Goal: Task Accomplishment & Management: Use online tool/utility

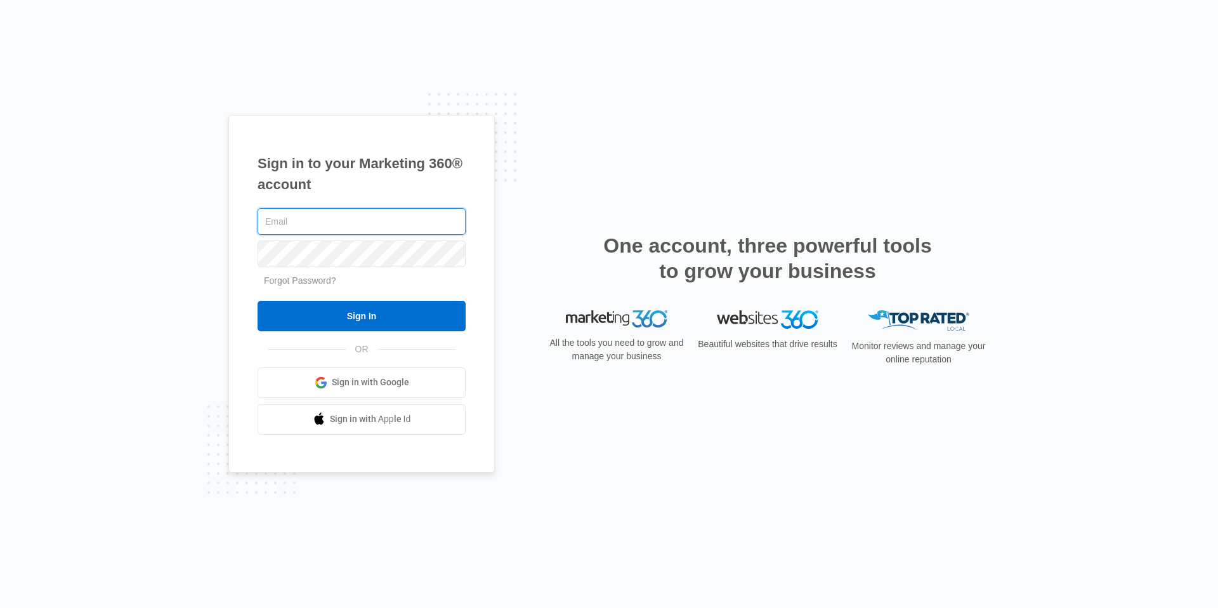
click at [302, 225] on input "text" at bounding box center [361, 221] width 208 height 27
type input "[PERSON_NAME][EMAIL_ADDRESS][PERSON_NAME][DOMAIN_NAME]"
click at [257, 301] on input "Sign In" at bounding box center [361, 316] width 208 height 30
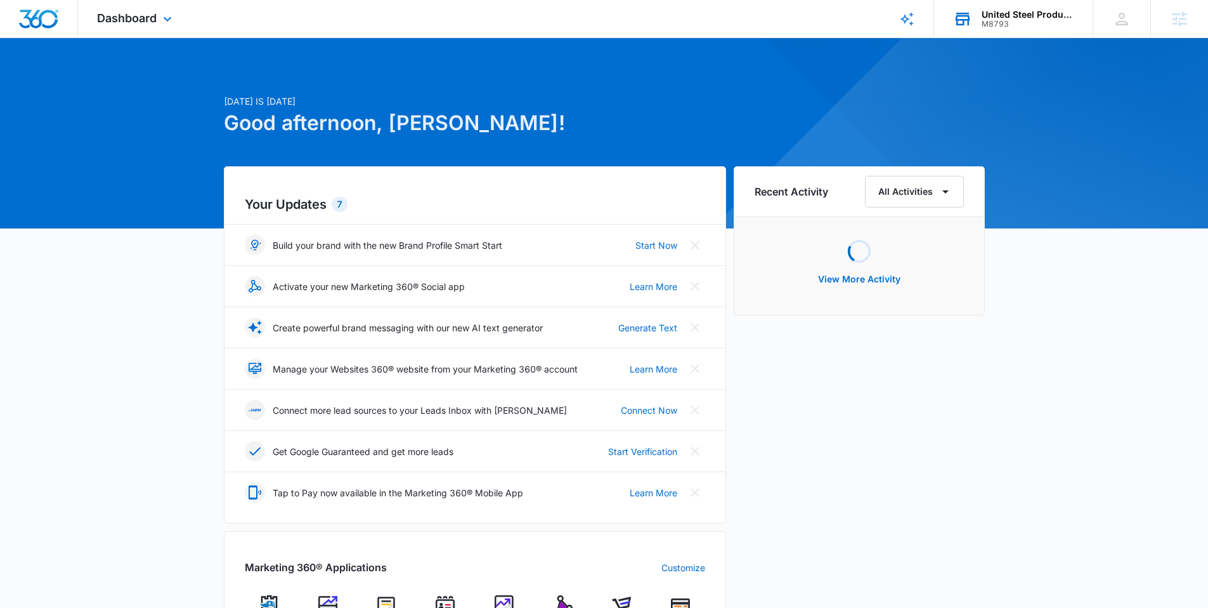
click at [1010, 23] on div "M8793" at bounding box center [1028, 24] width 93 height 9
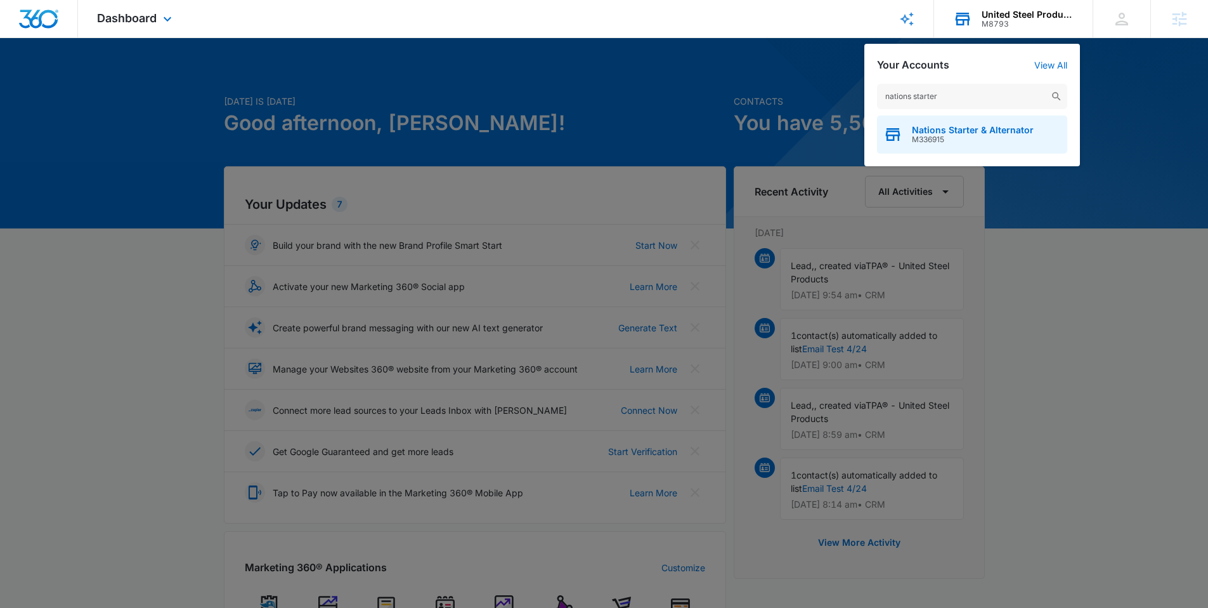
type input "nations starter"
click at [979, 143] on span "M336915" at bounding box center [973, 139] width 122 height 9
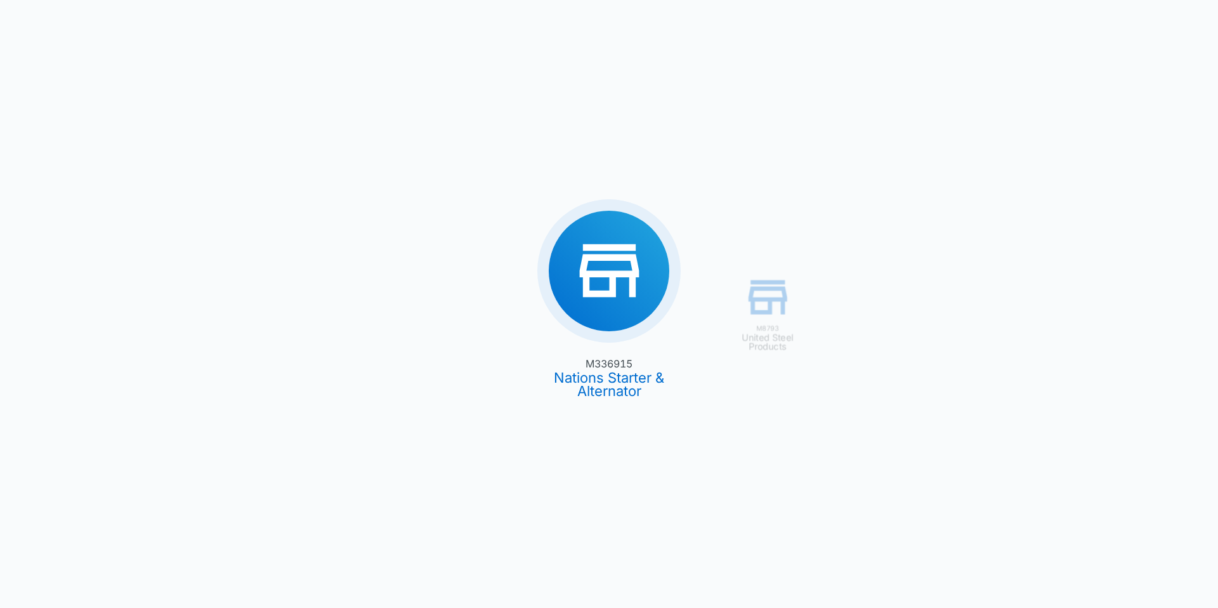
click at [573, 259] on div "M8793 United Steel Products M336915 Nations Starter & Alternator" at bounding box center [609, 304] width 1218 height 608
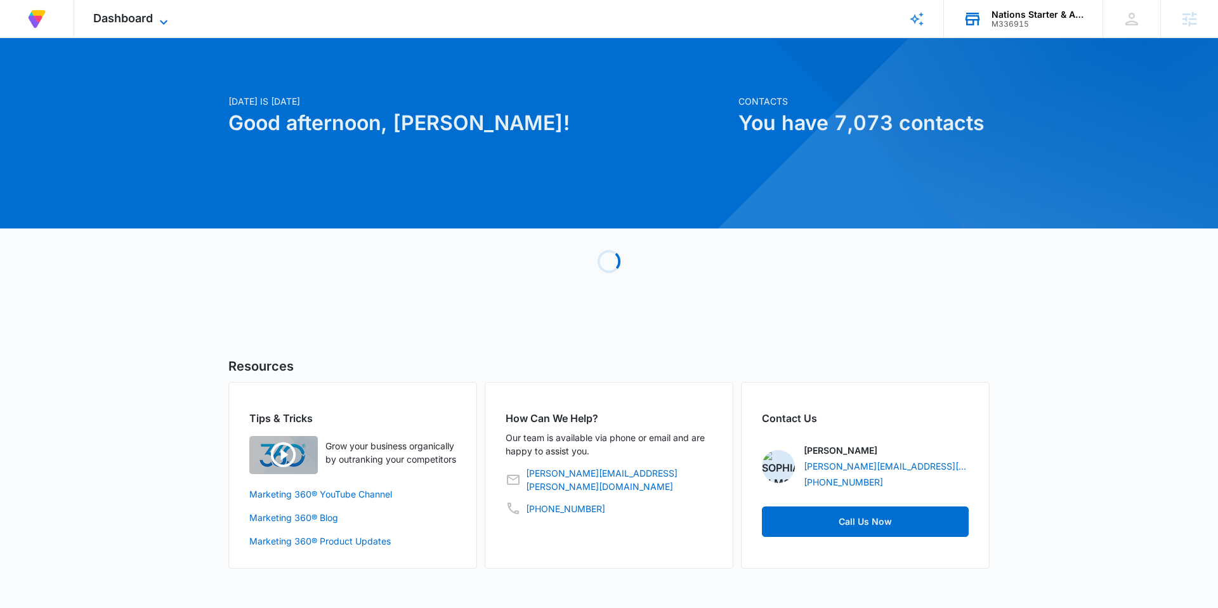
click at [167, 18] on icon at bounding box center [163, 22] width 15 height 15
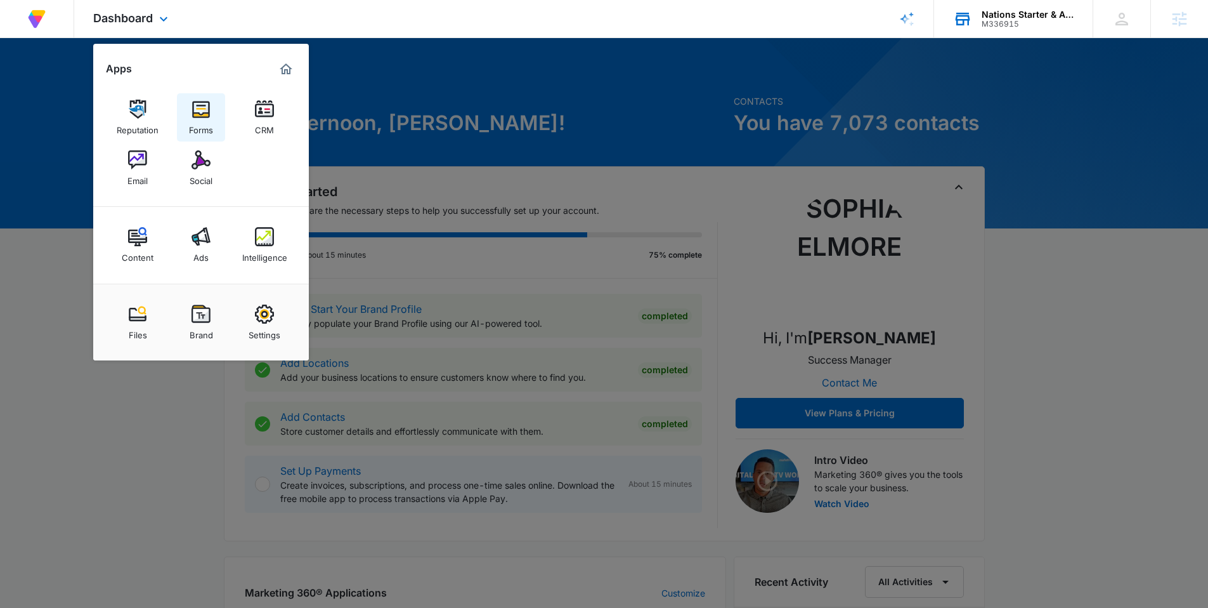
click at [199, 121] on div "Forms" at bounding box center [201, 127] width 24 height 16
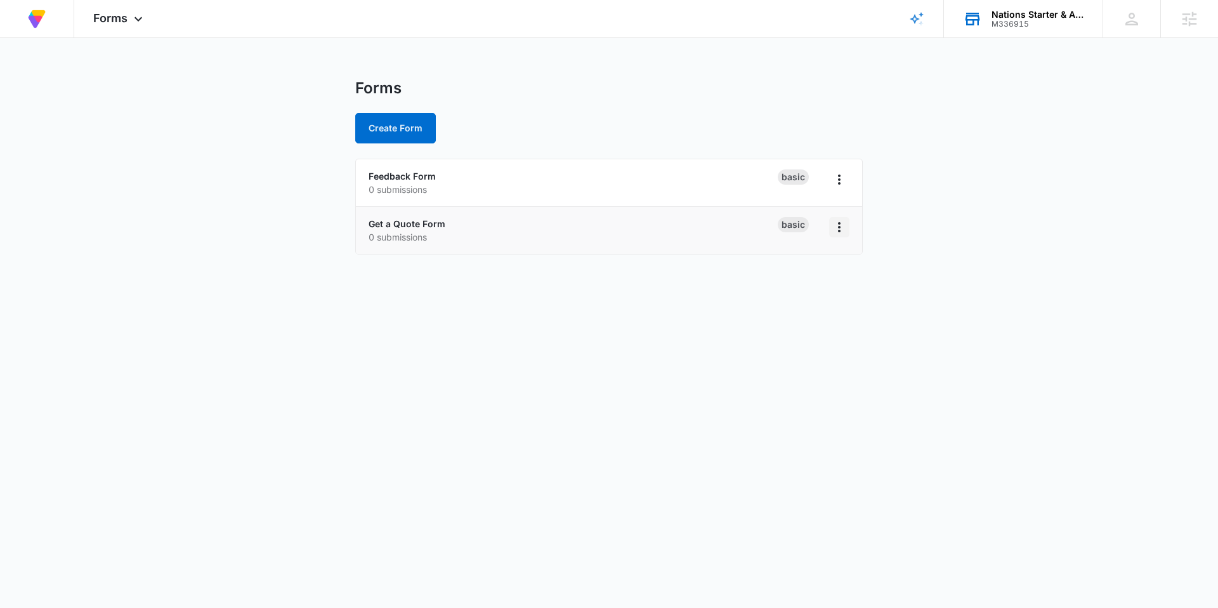
click at [842, 230] on icon "Overflow Menu" at bounding box center [838, 226] width 15 height 15
click at [421, 227] on link "Get a Quote Form" at bounding box center [406, 223] width 77 height 11
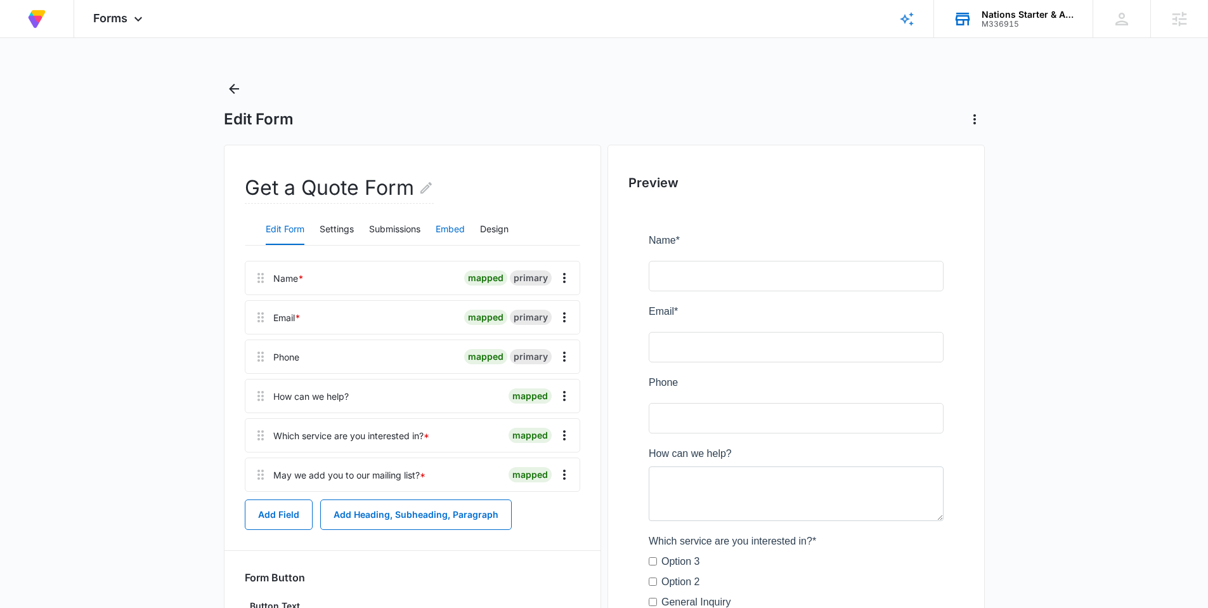
click at [450, 230] on button "Embed" at bounding box center [450, 229] width 29 height 30
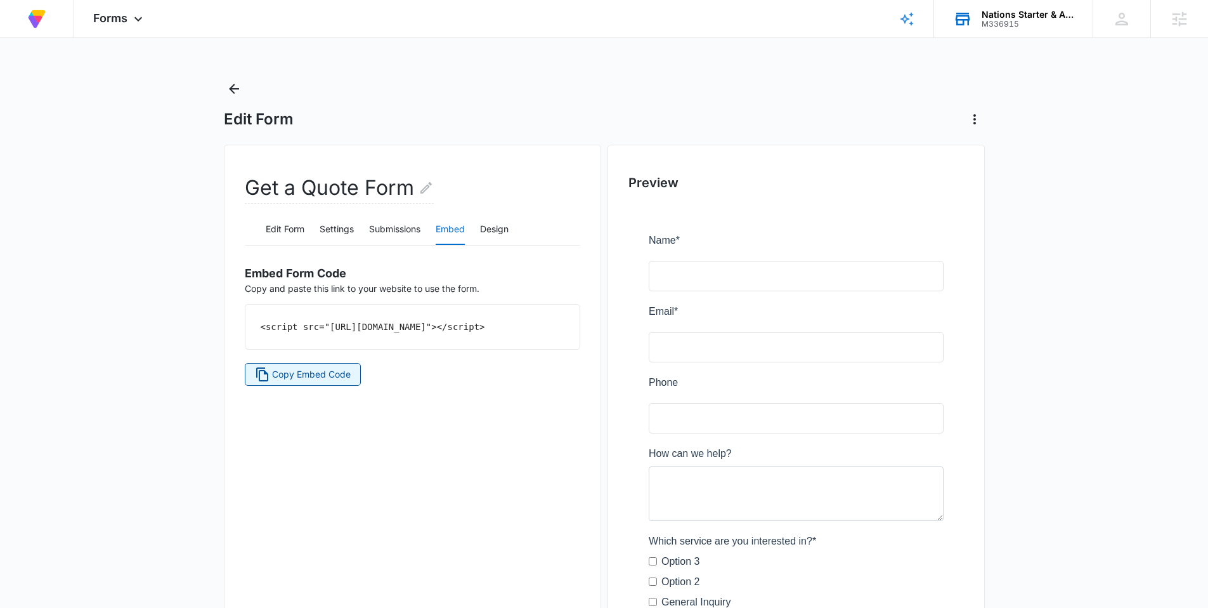
click at [295, 386] on button "Copy Embed Code" at bounding box center [303, 374] width 117 height 23
